Goal: Transaction & Acquisition: Subscribe to service/newsletter

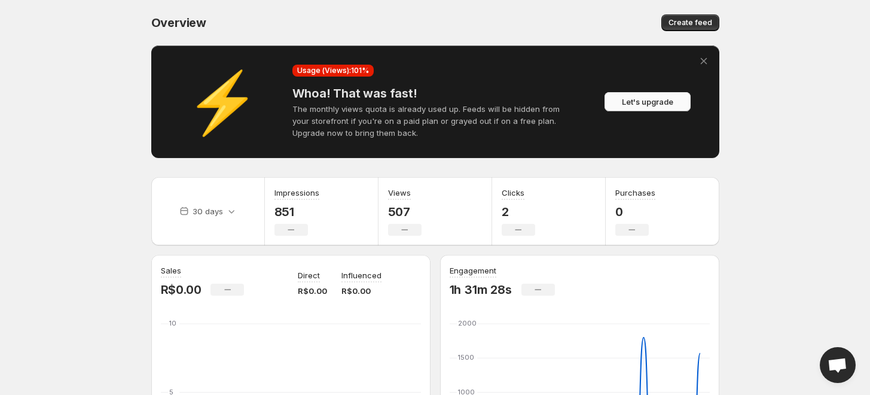
click at [650, 98] on span "Let's upgrade" at bounding box center [647, 102] width 51 height 12
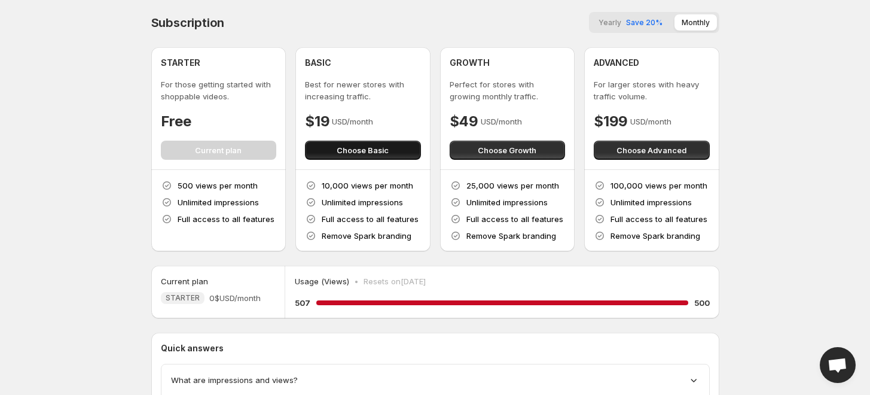
click at [373, 148] on span "Choose Basic" at bounding box center [363, 150] width 52 height 12
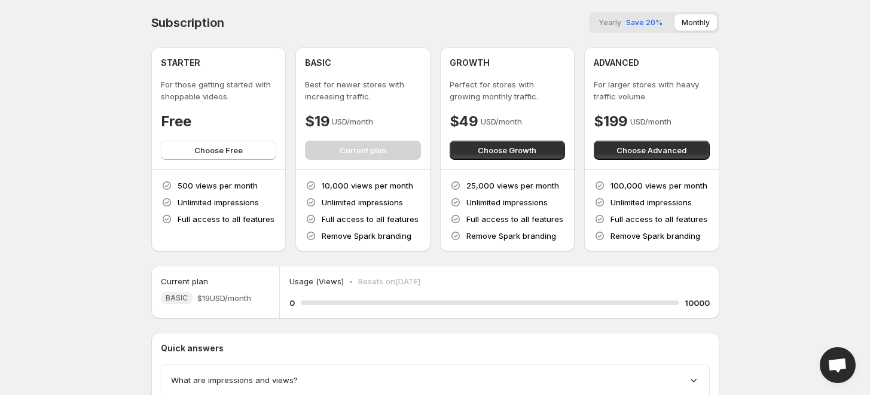
click at [789, 89] on body "Home Feeds Videos Subscription Settings Subscription Yearly Save 20% Monthly ST…" at bounding box center [435, 197] width 870 height 395
